Goal: Task Accomplishment & Management: Manage account settings

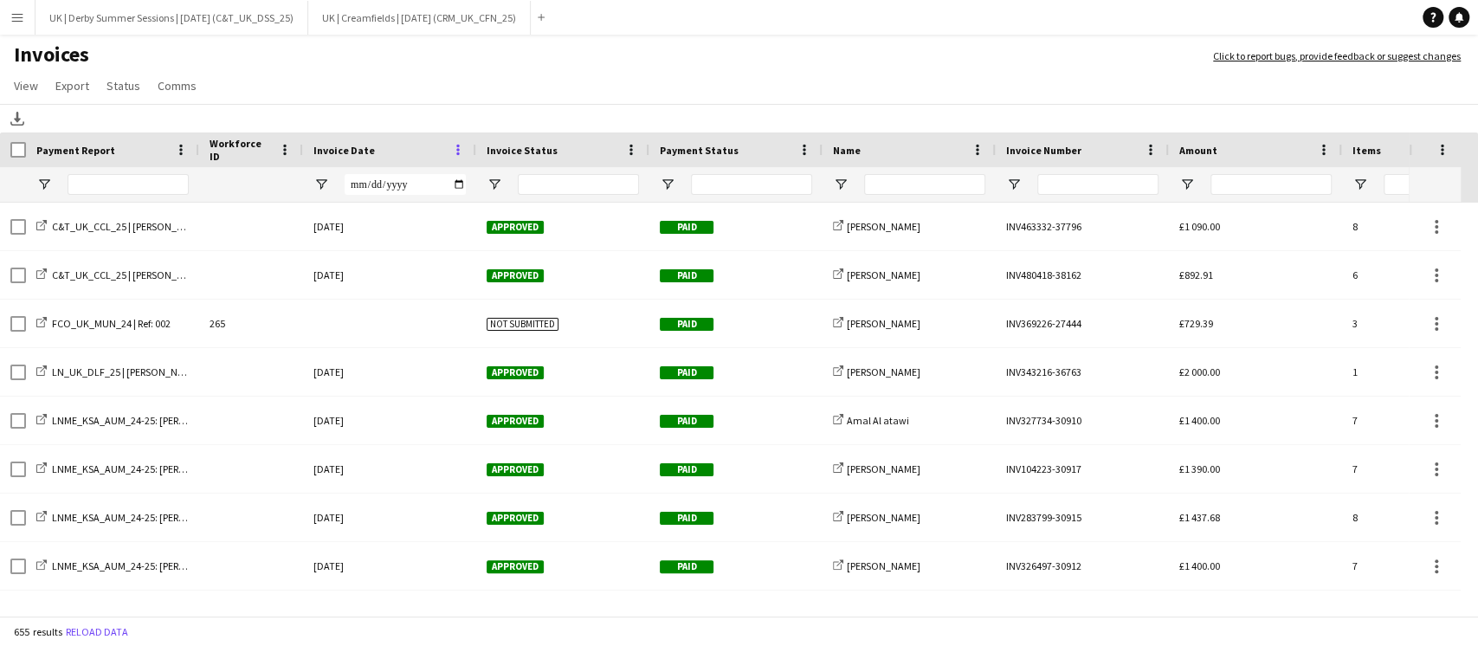
click at [455, 151] on span at bounding box center [458, 150] width 16 height 16
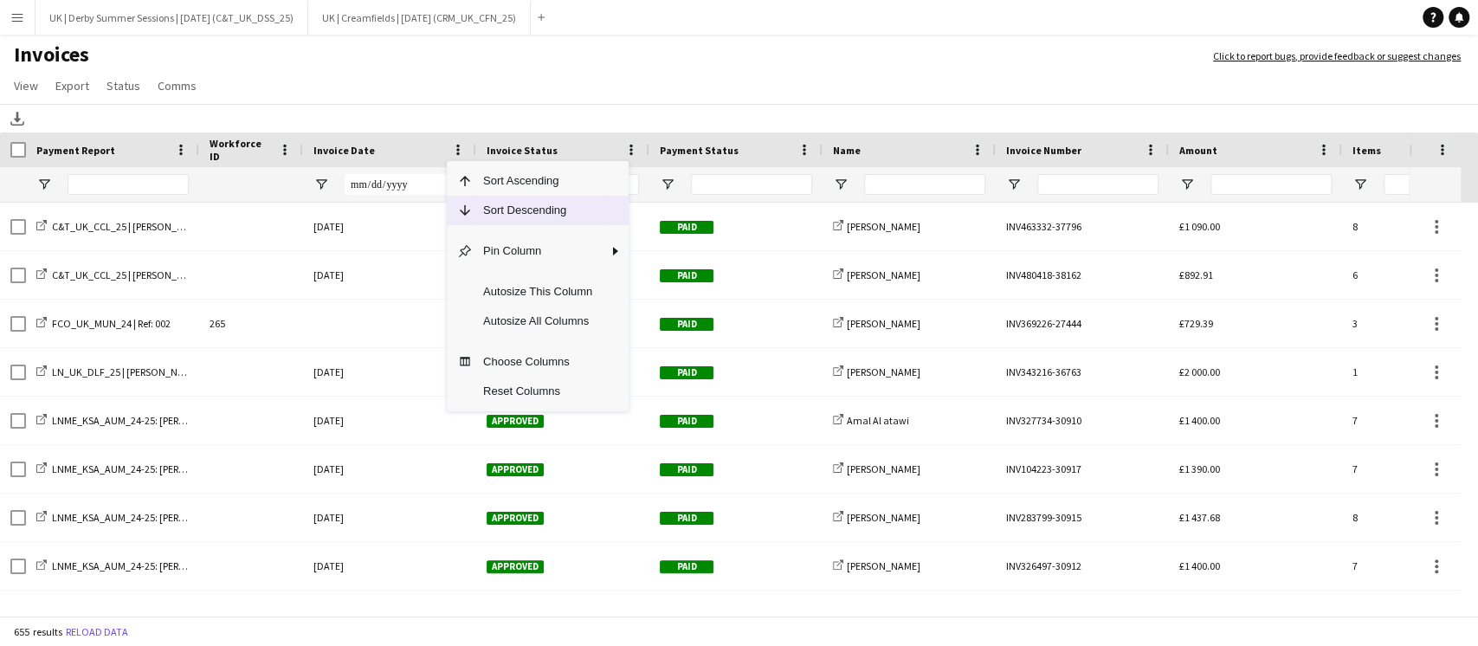
click at [488, 201] on span "Sort Descending" at bounding box center [538, 210] width 130 height 29
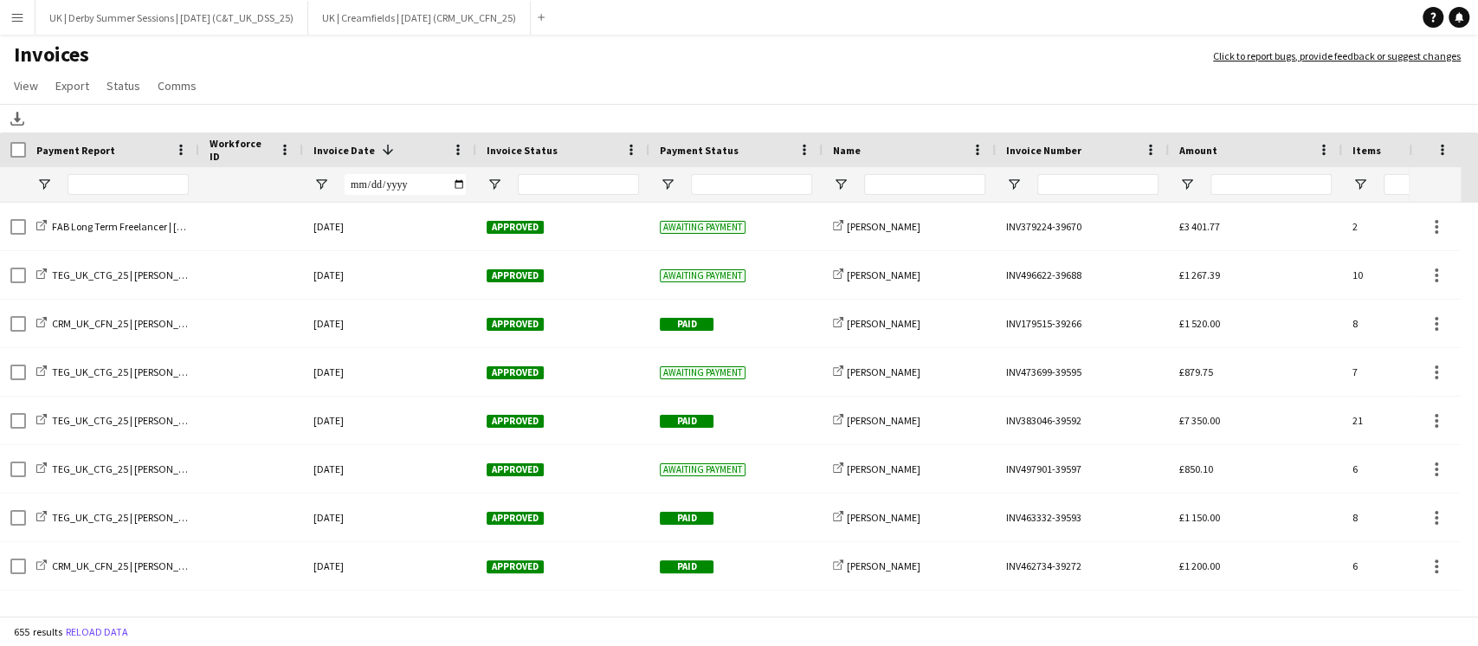
click at [13, 11] on app-icon "Menu" at bounding box center [17, 17] width 14 height 14
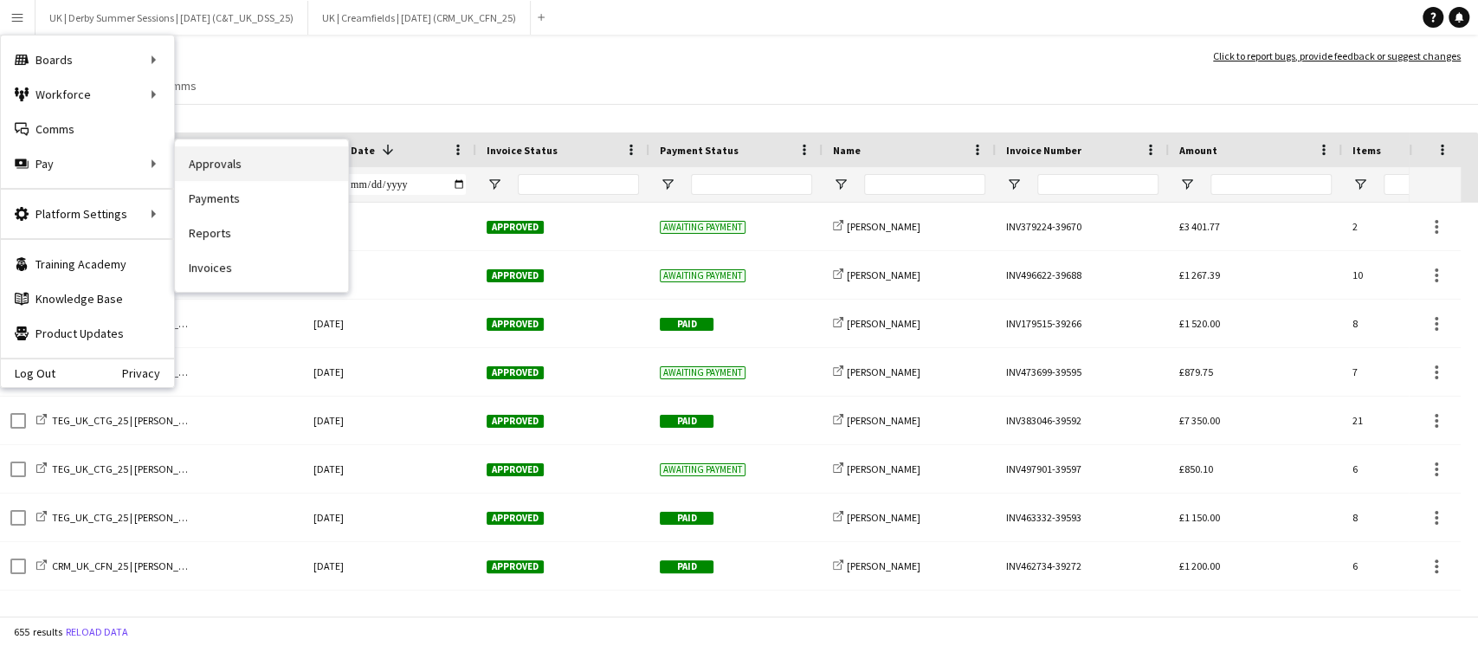
click at [250, 156] on link "Approvals" at bounding box center [261, 163] width 173 height 35
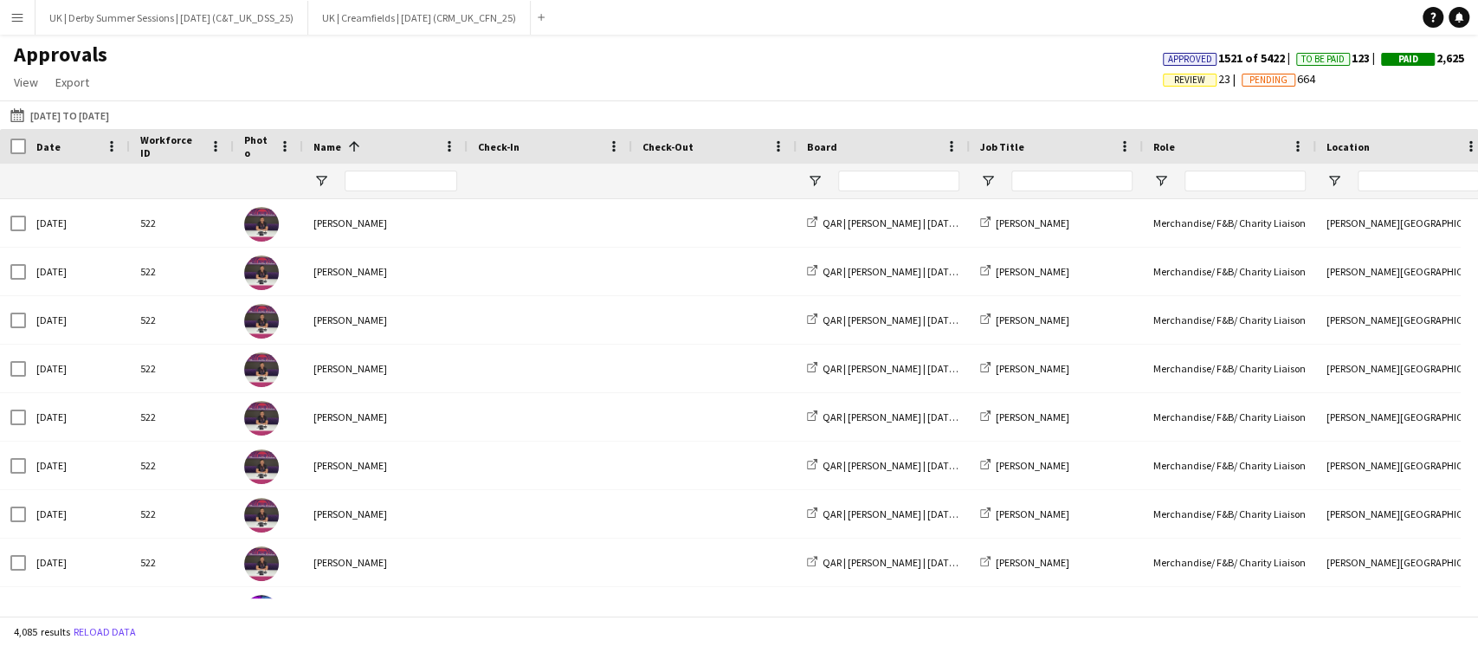
click at [1174, 82] on span "Review" at bounding box center [1189, 79] width 31 height 11
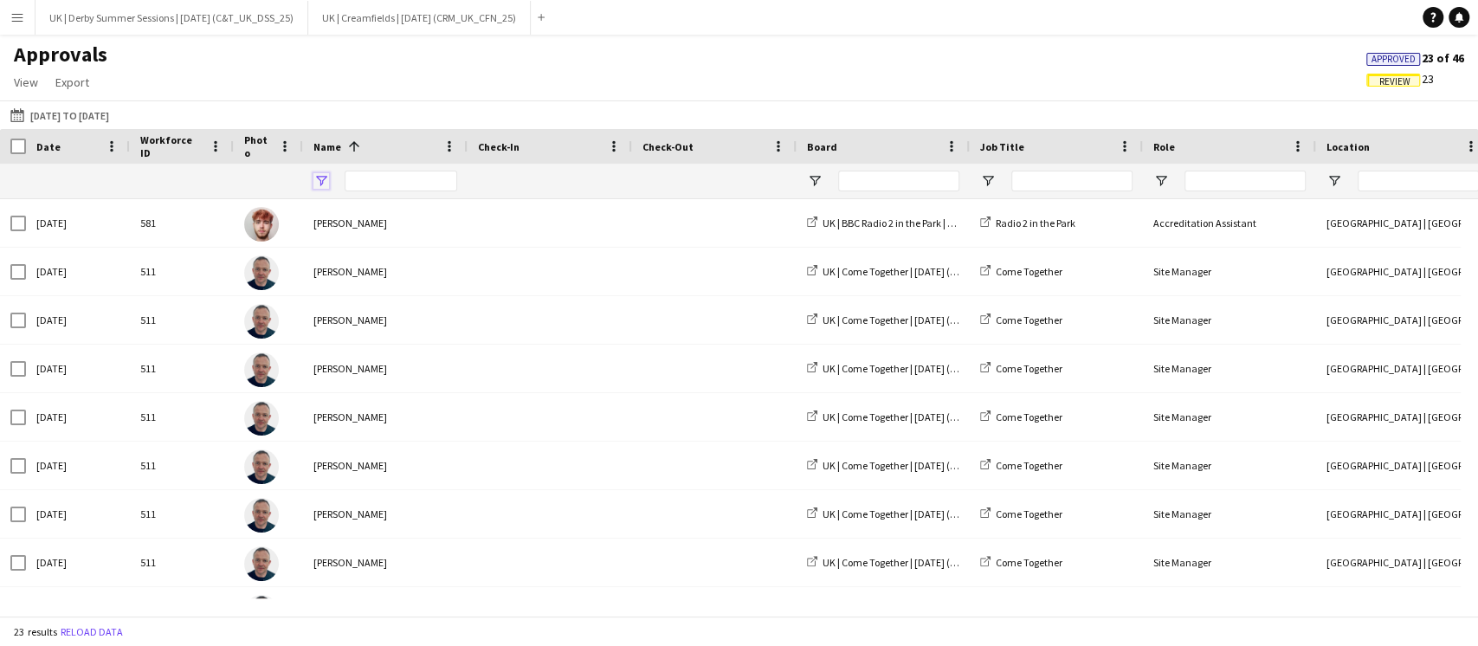
click at [321, 175] on span "Open Filter Menu" at bounding box center [321, 181] width 16 height 16
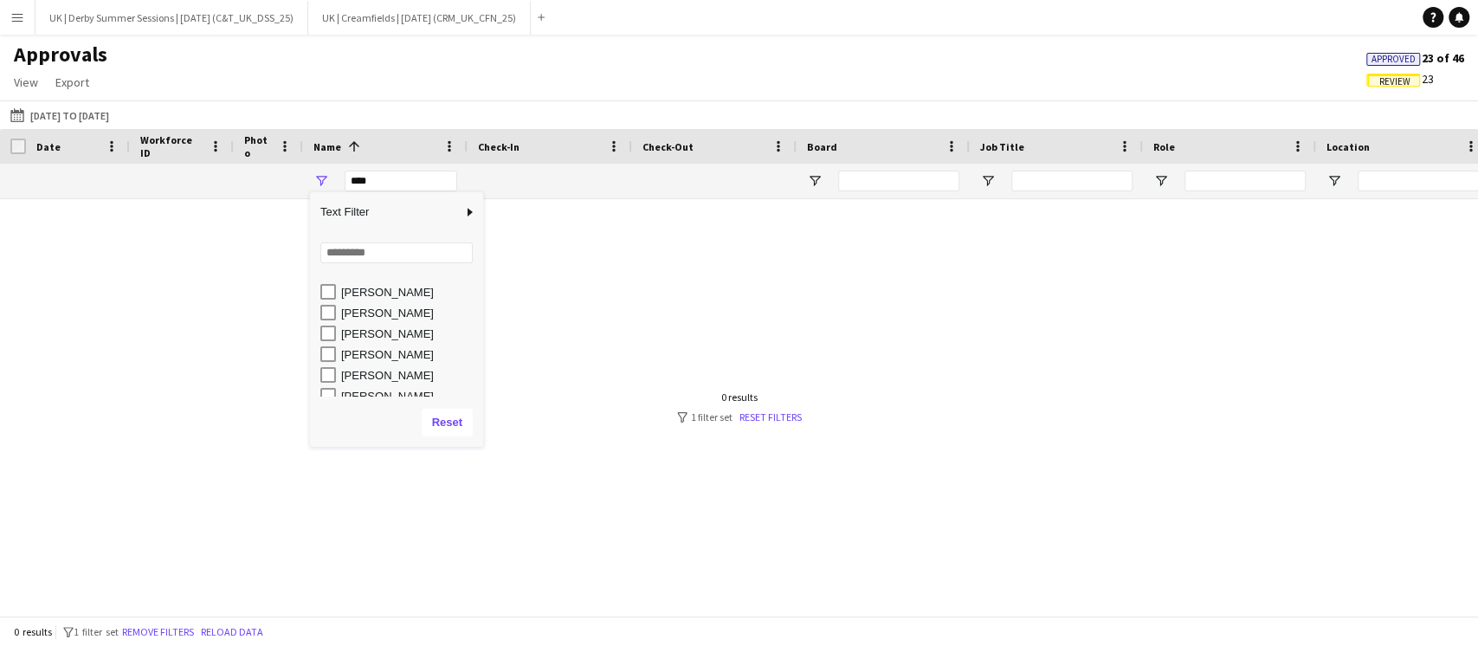
scroll to position [47, 0]
type input "**********"
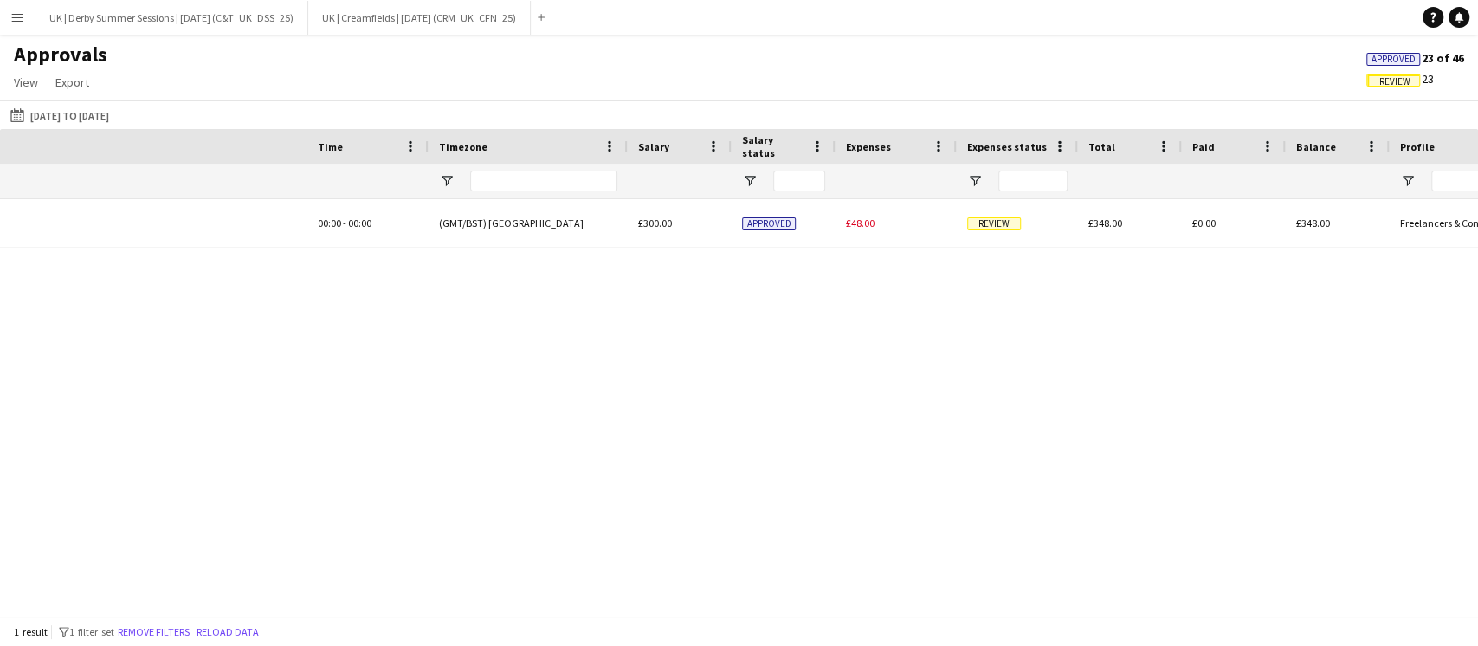
scroll to position [0, 1665]
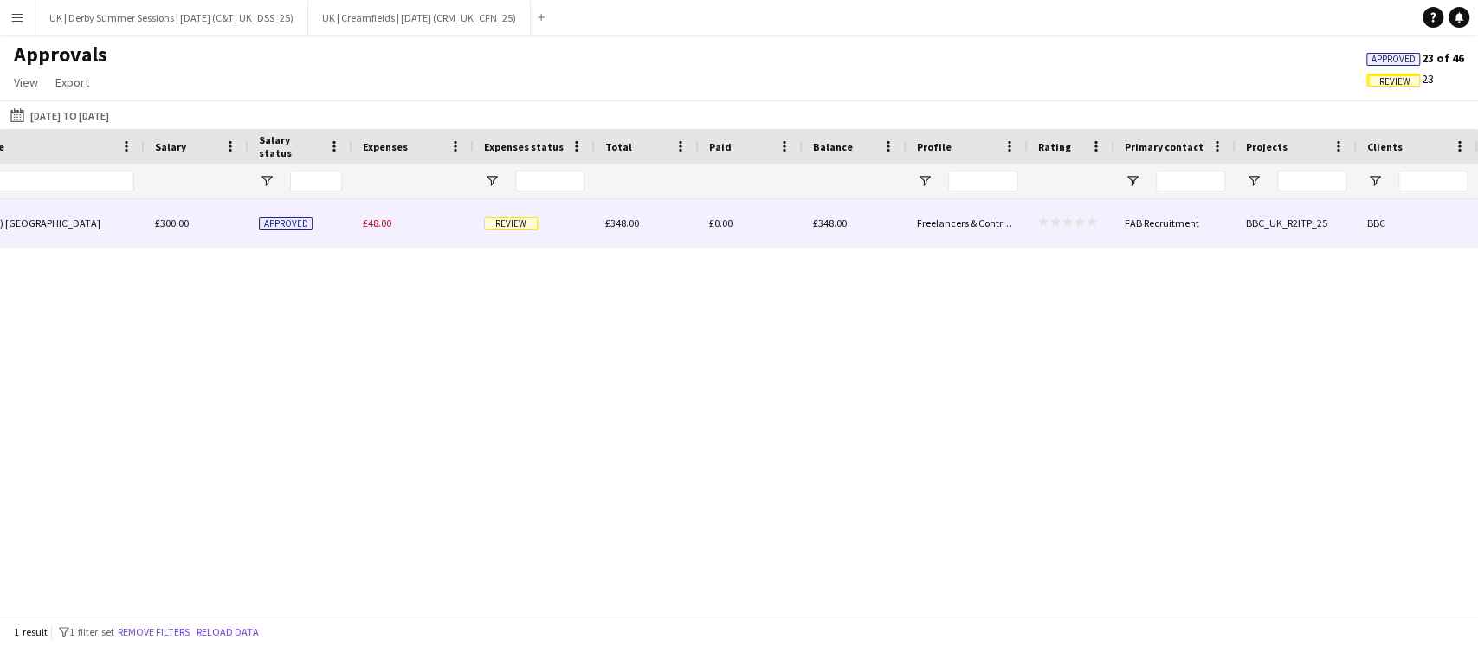
click at [374, 222] on span "£48.00" at bounding box center [377, 223] width 29 height 13
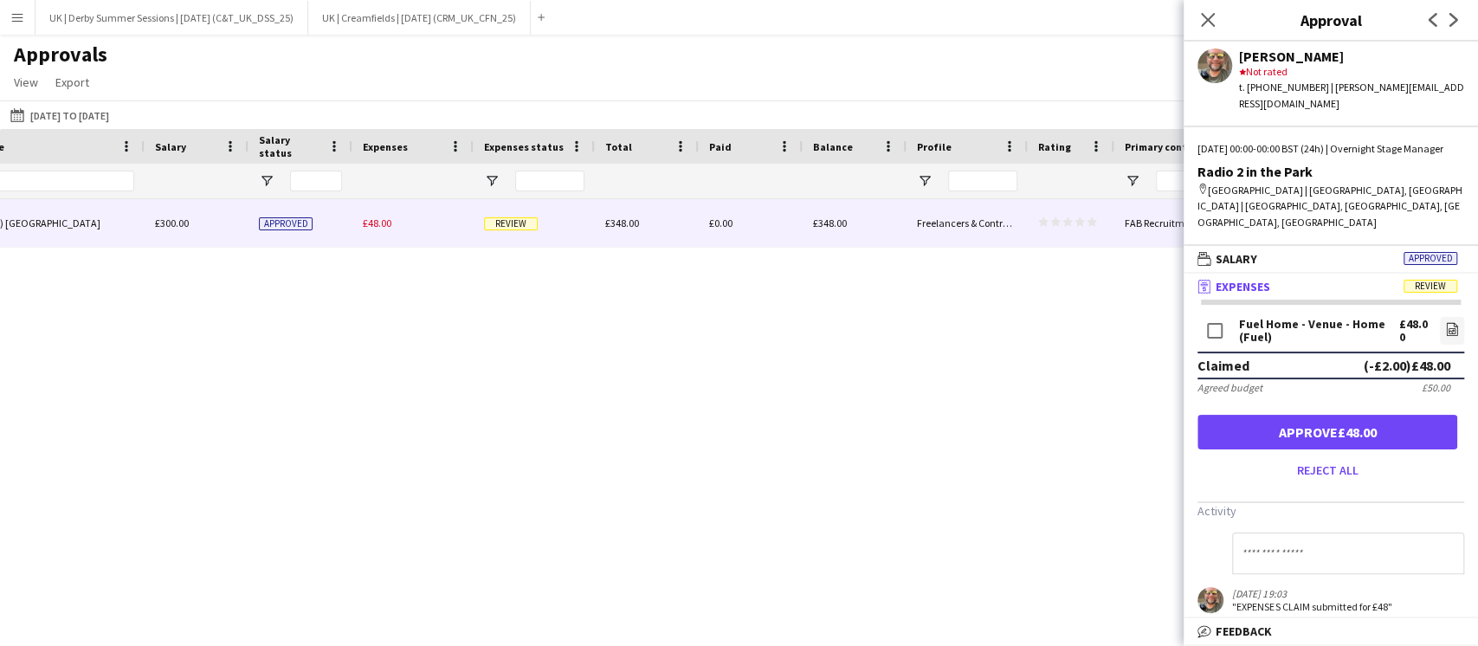
scroll to position [0, 0]
